Goal: Task Accomplishment & Management: Use online tool/utility

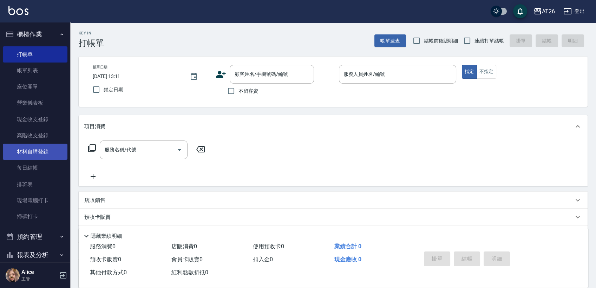
click at [45, 146] on link "材料自購登錄" at bounding box center [35, 152] width 65 height 16
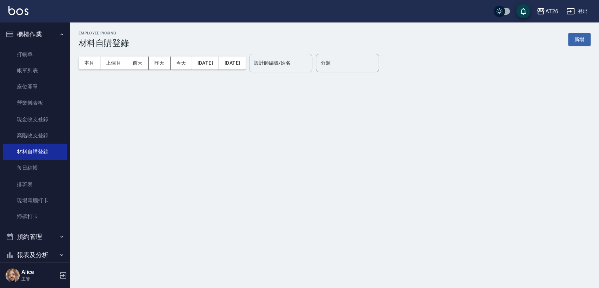
click at [292, 64] on input "設計師編號/姓名" at bounding box center [280, 63] width 57 height 12
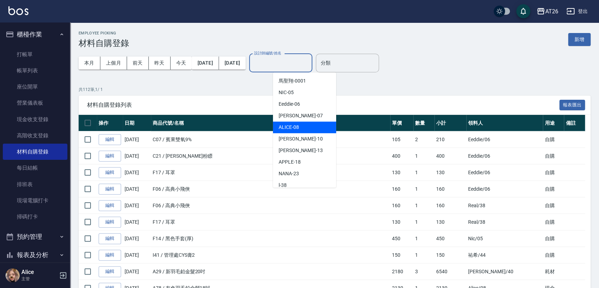
click at [293, 124] on span "ALICE -08" at bounding box center [289, 127] width 20 height 7
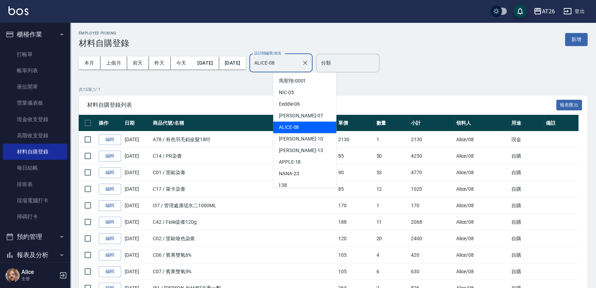
click at [299, 65] on input "ALICE-08" at bounding box center [275, 63] width 46 height 12
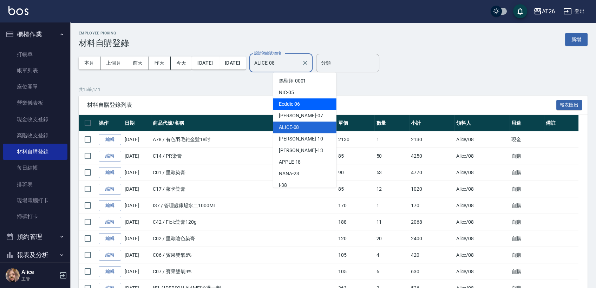
click at [297, 103] on span "Eeddie -06" at bounding box center [289, 103] width 21 height 7
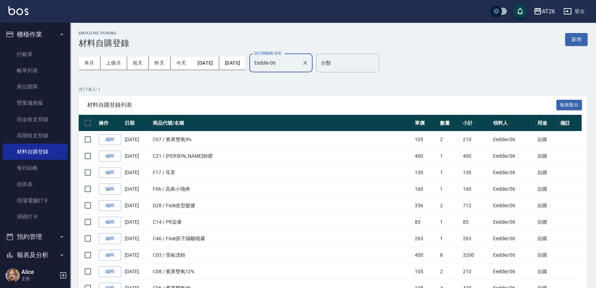
click at [299, 64] on input "Eeddie-06" at bounding box center [275, 63] width 46 height 12
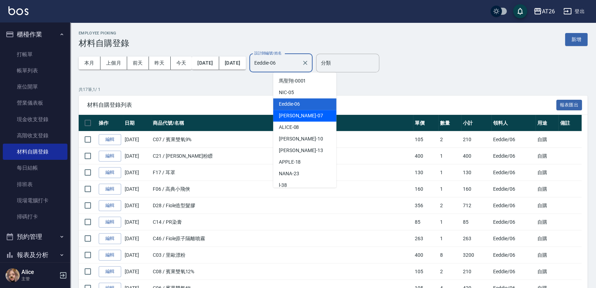
click at [301, 113] on div "[PERSON_NAME] -07" at bounding box center [304, 116] width 63 height 12
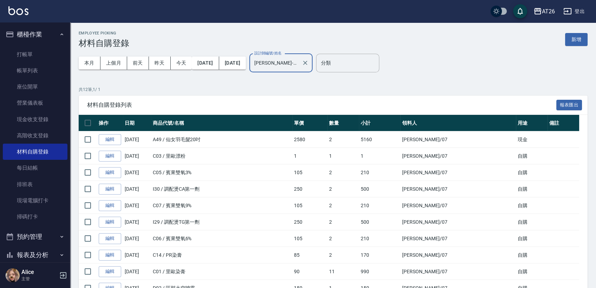
click at [310, 69] on div "[PERSON_NAME]-07 設計師編號/姓名" at bounding box center [280, 63] width 63 height 19
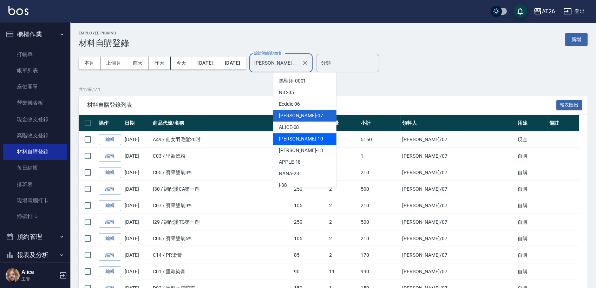
click at [296, 138] on div "[PERSON_NAME] -10" at bounding box center [304, 139] width 63 height 12
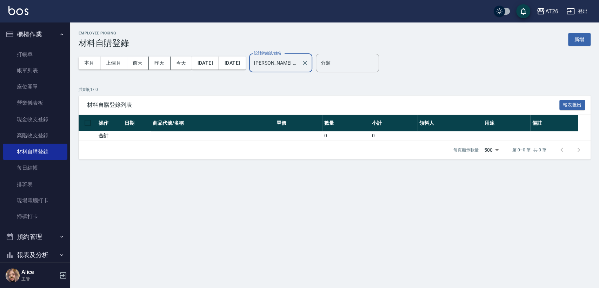
drag, startPoint x: 310, startPoint y: 63, endPoint x: 309, endPoint y: 72, distance: 8.9
click at [299, 64] on input "[PERSON_NAME]-10" at bounding box center [275, 63] width 46 height 12
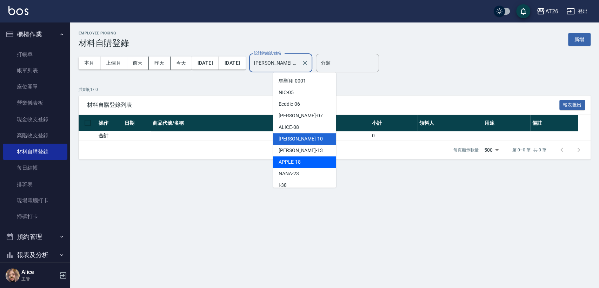
click at [292, 163] on span "APPLE -18" at bounding box center [290, 161] width 22 height 7
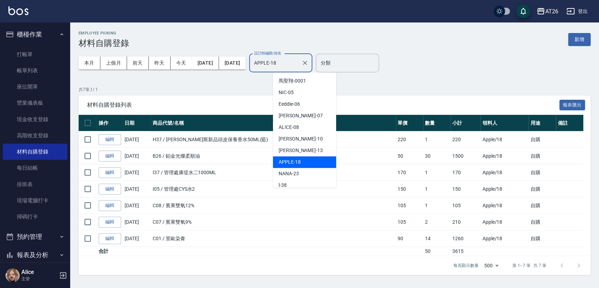
click at [299, 65] on input "APPLE-18" at bounding box center [275, 63] width 46 height 12
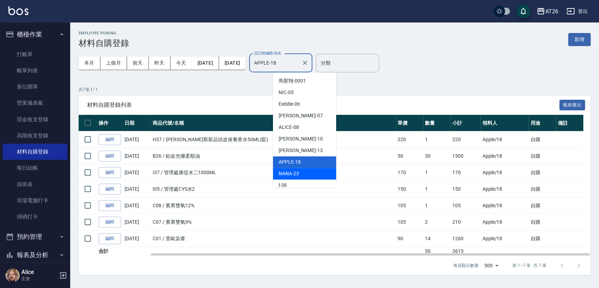
click at [293, 172] on span "NANA -23" at bounding box center [289, 173] width 20 height 7
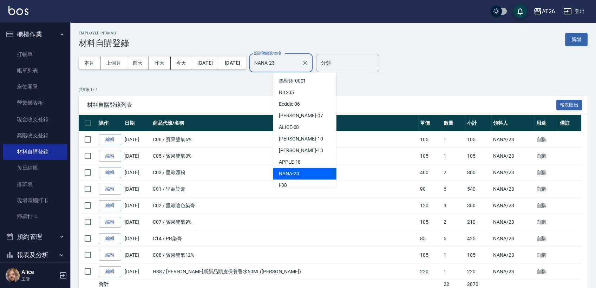
click at [299, 68] on input "NANA-23" at bounding box center [275, 63] width 46 height 12
click at [298, 94] on div "NIC -05" at bounding box center [304, 93] width 63 height 12
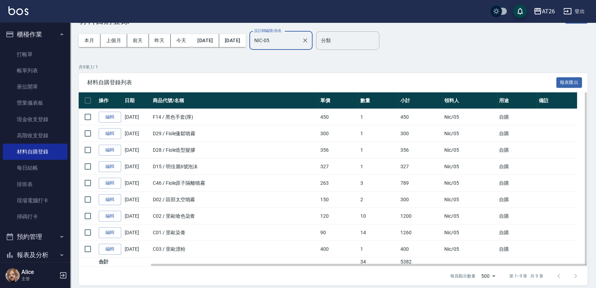
scroll to position [28, 0]
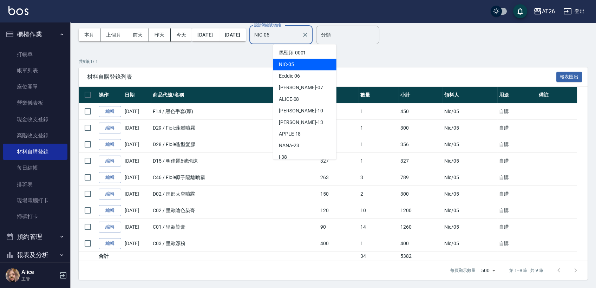
drag, startPoint x: 302, startPoint y: 37, endPoint x: 300, endPoint y: 44, distance: 6.6
click at [299, 38] on input "NIC-05" at bounding box center [275, 35] width 46 height 12
click at [358, 41] on div "分類" at bounding box center [347, 35] width 63 height 19
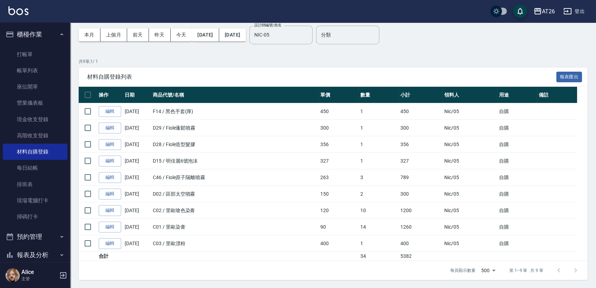
click at [313, 47] on div "本月 上個月 [DATE] [DATE] [DATE] [DATE] [DATE] 設計師編號/姓名 NIC-05 設計師編號/姓名" at bounding box center [196, 35] width 234 height 30
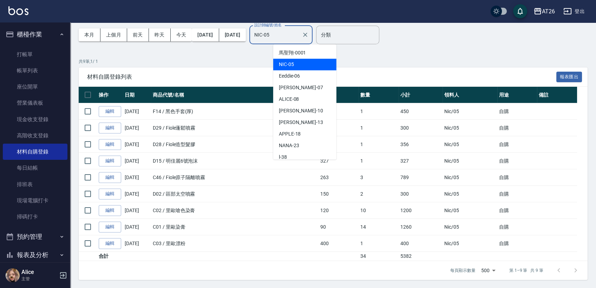
click at [293, 35] on input "NIC-05" at bounding box center [275, 35] width 46 height 12
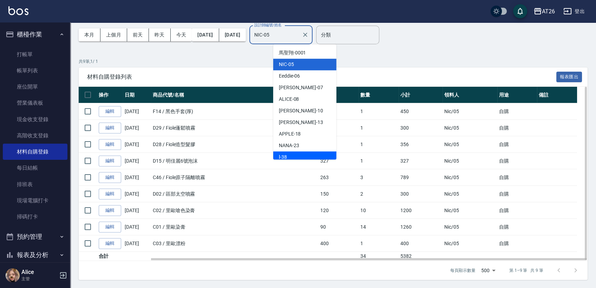
click at [447, 92] on th "領料人" at bounding box center [469, 95] width 55 height 17
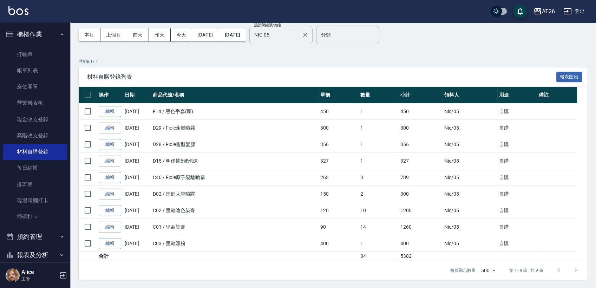
click at [301, 42] on div "NIC-05 設計師編號/姓名" at bounding box center [280, 35] width 63 height 19
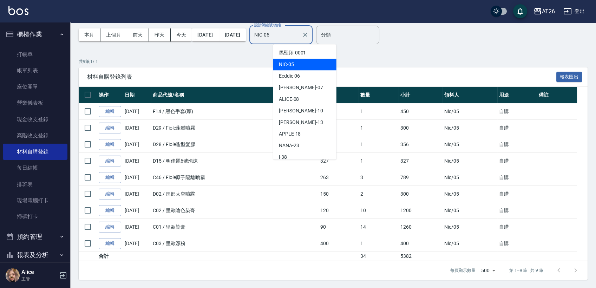
click at [299, 39] on input "NIC-05" at bounding box center [275, 35] width 46 height 12
click at [301, 51] on span "[PERSON_NAME]-0001" at bounding box center [292, 52] width 27 height 7
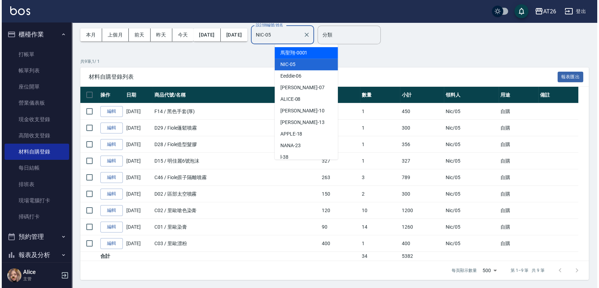
scroll to position [0, 0]
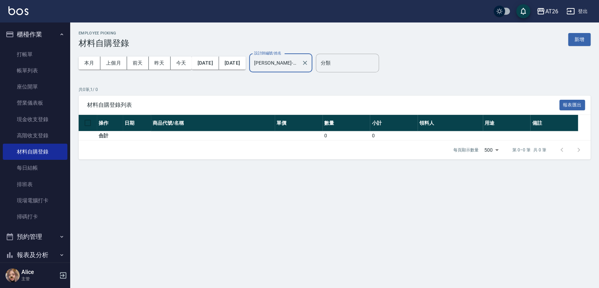
click at [307, 55] on div "[PERSON_NAME]-0001 設計師編號/姓名" at bounding box center [280, 63] width 63 height 19
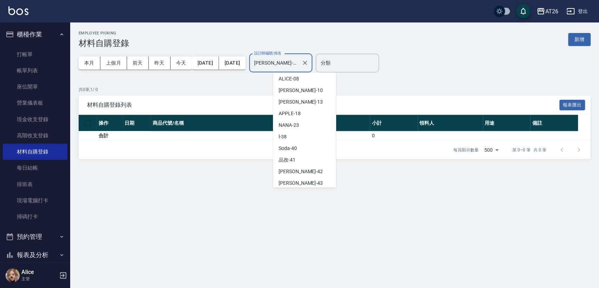
scroll to position [110, 0]
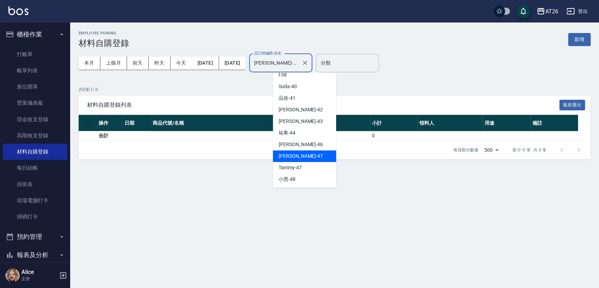
click at [303, 150] on div "[PERSON_NAME] -47" at bounding box center [304, 156] width 63 height 12
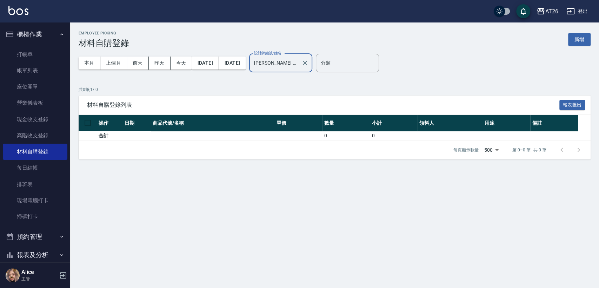
click at [299, 65] on input "[PERSON_NAME]-47" at bounding box center [275, 63] width 46 height 12
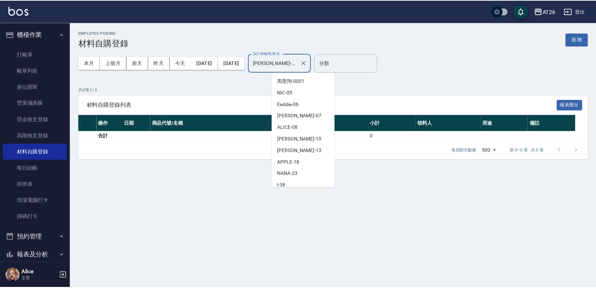
scroll to position [84, 0]
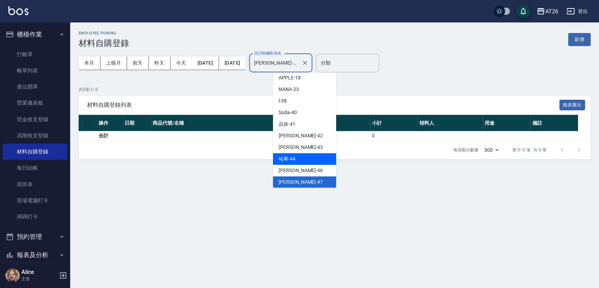
click at [308, 163] on div "[PERSON_NAME] -44" at bounding box center [304, 159] width 63 height 12
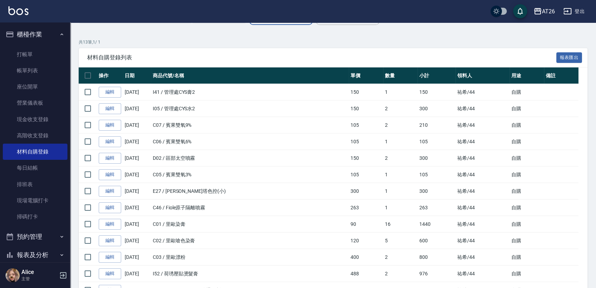
scroll to position [0, 0]
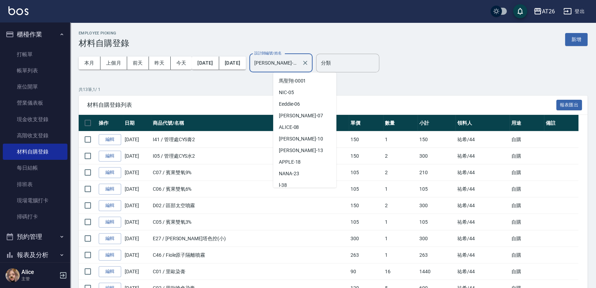
click at [299, 62] on input "[PERSON_NAME]-44" at bounding box center [275, 63] width 46 height 12
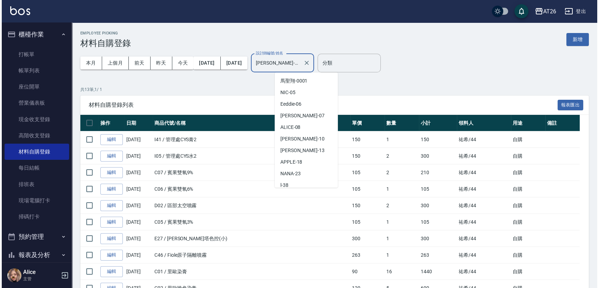
scroll to position [61, 0]
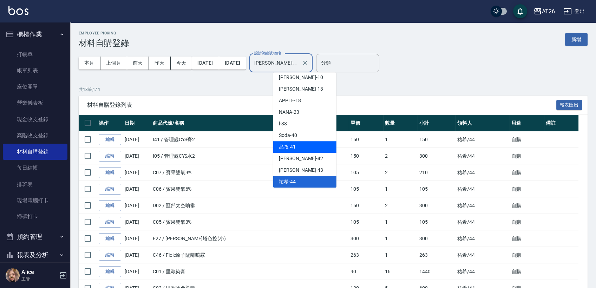
click at [298, 146] on div "品孜 -41" at bounding box center [304, 147] width 63 height 12
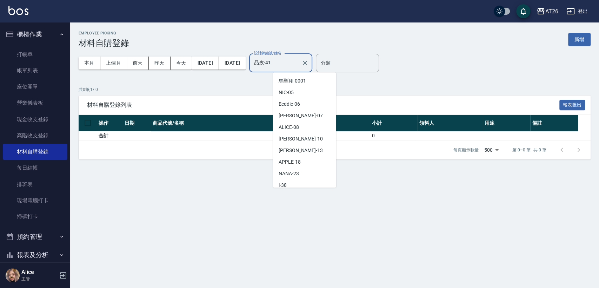
click at [299, 65] on input "品孜-41" at bounding box center [275, 63] width 46 height 12
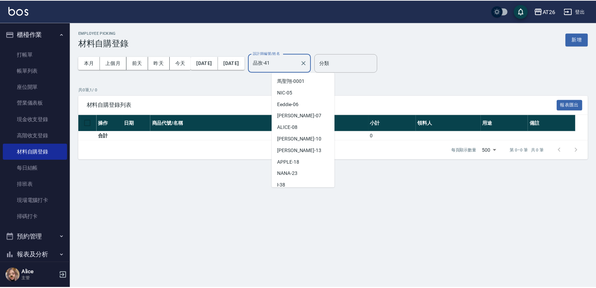
scroll to position [27, 0]
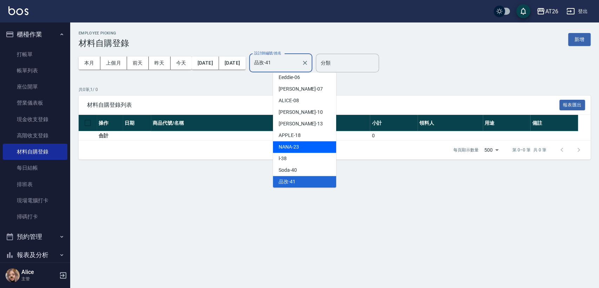
click at [301, 146] on div "NANA -23" at bounding box center [304, 147] width 63 height 12
type input "NANA-23"
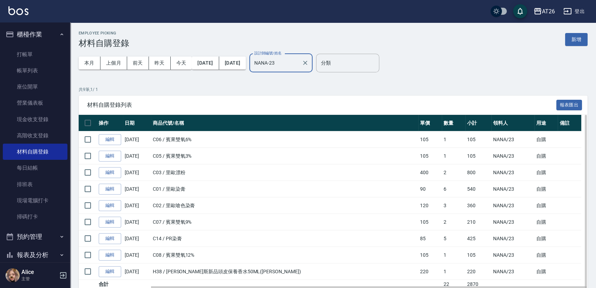
scroll to position [28, 0]
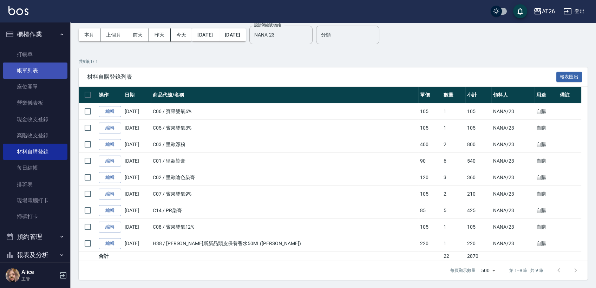
click at [46, 69] on link "帳單列表" at bounding box center [35, 71] width 65 height 16
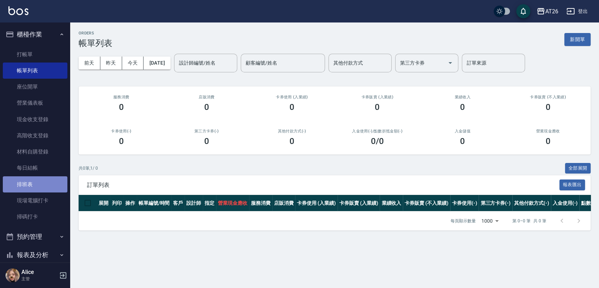
click at [45, 177] on link "排班表" at bounding box center [35, 184] width 65 height 16
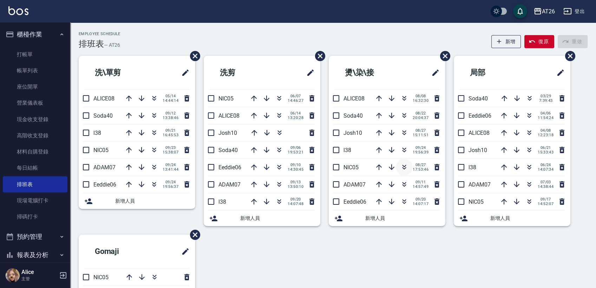
click at [404, 166] on icon "button" at bounding box center [404, 167] width 8 height 8
